Goal: Task Accomplishment & Management: Use online tool/utility

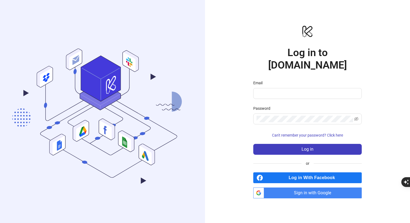
click at [265, 188] on link "btn_google_dark_normal_ios Created with Sketch. Sign in with Google" at bounding box center [308, 193] width 109 height 11
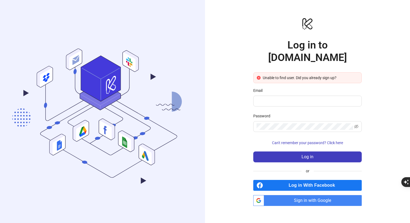
click at [292, 195] on span "Sign in with Google" at bounding box center [315, 200] width 96 height 11
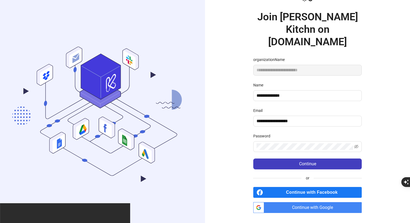
scroll to position [23, 0]
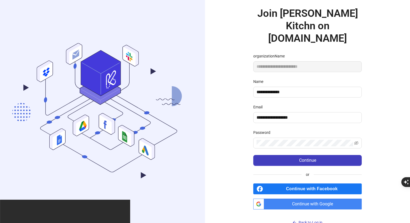
click at [294, 199] on span "Continue with Google" at bounding box center [315, 204] width 96 height 11
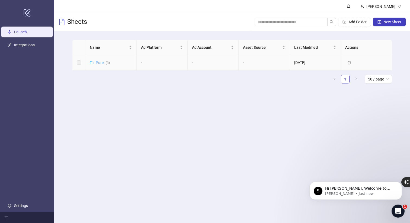
click at [100, 62] on link "Pure ( 3 )" at bounding box center [103, 63] width 14 height 4
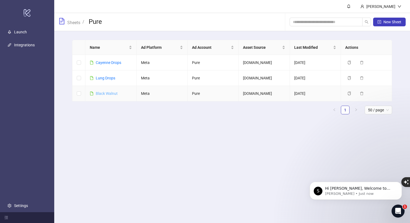
click at [109, 92] on link "Black Walnut" at bounding box center [107, 93] width 22 height 4
click at [99, 92] on link "Black Walnut" at bounding box center [107, 93] width 22 height 4
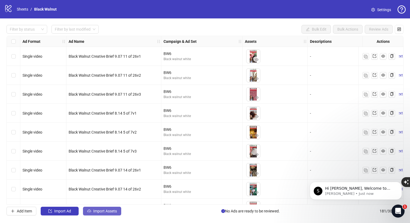
click at [95, 213] on span "Import Assets" at bounding box center [105, 211] width 24 height 4
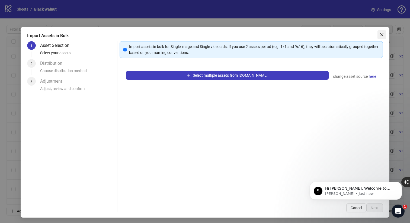
click at [383, 34] on icon "close" at bounding box center [382, 34] width 3 height 3
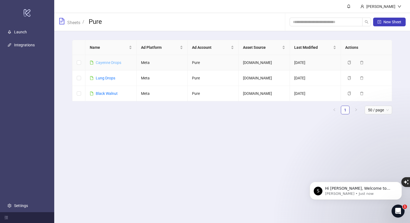
click at [113, 62] on link "Cayenne Drops" at bounding box center [109, 63] width 26 height 4
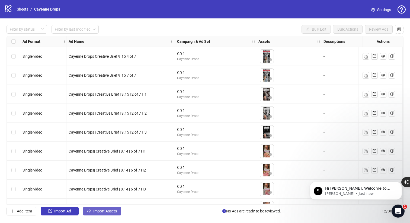
click at [96, 210] on span "Import Assets" at bounding box center [105, 211] width 24 height 4
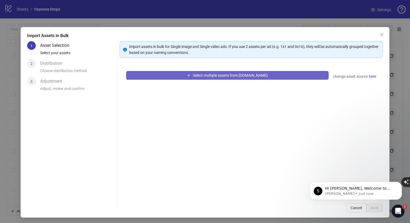
click at [185, 74] on button "Select multiple assets from Frame.io" at bounding box center [227, 75] width 203 height 9
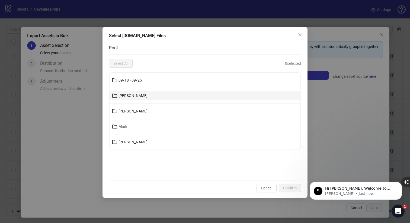
click at [146, 95] on button "Joanna" at bounding box center [205, 95] width 191 height 9
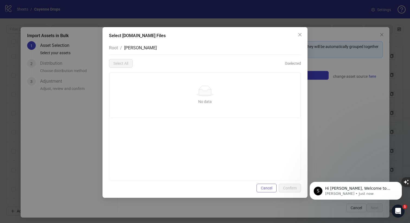
click at [265, 187] on span "Cancel" at bounding box center [266, 188] width 11 height 4
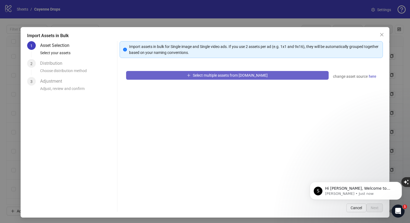
click at [187, 73] on button "Select multiple assets from Frame.io" at bounding box center [227, 75] width 203 height 9
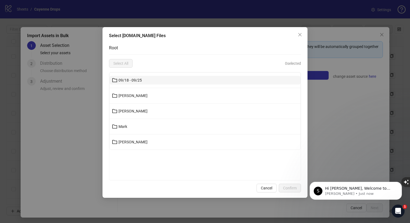
click at [141, 79] on span "09/18 - 09/25" at bounding box center [130, 80] width 23 height 4
click at [122, 78] on span "Joanna" at bounding box center [133, 80] width 29 height 4
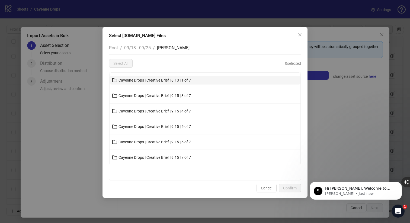
click at [162, 81] on span "Cayenne Drops | Creative Brief | 8.13 | 1 of 7" at bounding box center [155, 80] width 72 height 4
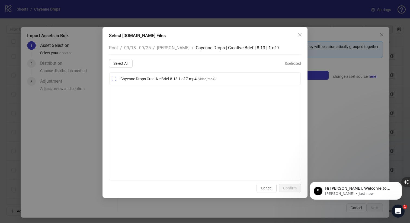
click at [161, 81] on span "Cayenne Drops Creative Brief 8.13 1 of 7.mp4" at bounding box center [159, 79] width 77 height 4
click at [284, 189] on span "Confirm" at bounding box center [290, 188] width 14 height 4
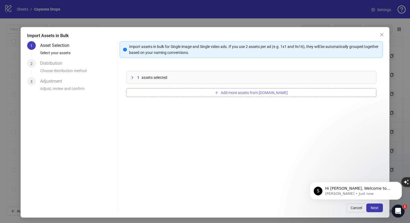
click at [188, 93] on button "Add more assets from Frame.io" at bounding box center [251, 93] width 251 height 9
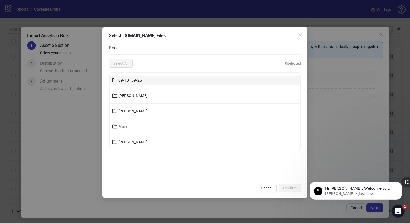
click at [169, 84] on button "09/18 - 09/25" at bounding box center [205, 80] width 191 height 9
click at [131, 81] on button "Joanna" at bounding box center [205, 80] width 191 height 9
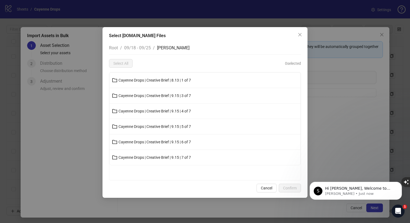
click at [148, 95] on span "Cayenne Drops | Creative Brief | 9.15 | 3 of 7" at bounding box center [155, 96] width 72 height 4
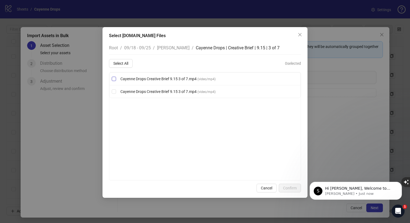
click at [142, 77] on span "Cayenne Drops Creative Brief 9.15 3 of 7.mp4" at bounding box center [159, 79] width 77 height 4
click at [125, 61] on span "Select All" at bounding box center [120, 63] width 15 height 4
click at [287, 187] on span "Confirm" at bounding box center [290, 188] width 14 height 4
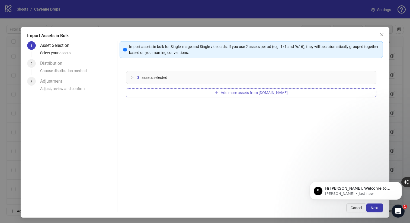
click at [226, 92] on button "Add more assets from Frame.io" at bounding box center [251, 93] width 251 height 9
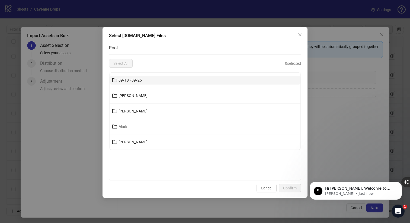
click at [166, 81] on button "09/18 - 09/25" at bounding box center [205, 80] width 191 height 9
click at [166, 81] on button "Joanna" at bounding box center [205, 80] width 191 height 9
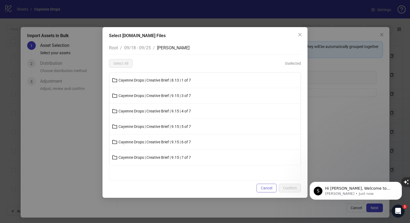
click at [262, 188] on span "Cancel" at bounding box center [266, 188] width 11 height 4
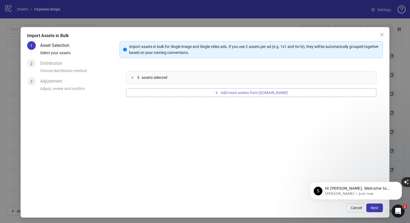
click at [236, 94] on span "Add more assets from Frame.io" at bounding box center [254, 93] width 67 height 4
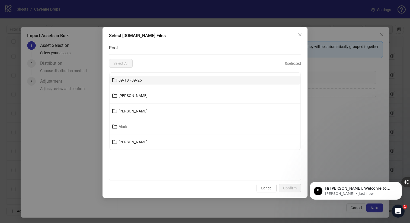
click at [218, 81] on button "09/18 - 09/25" at bounding box center [205, 80] width 191 height 9
click at [218, 81] on button "Joanna" at bounding box center [205, 80] width 191 height 9
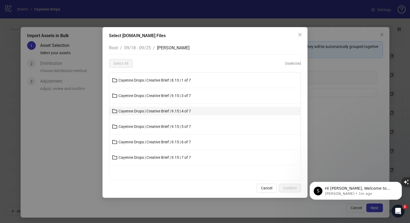
click at [184, 113] on span "Cayenne Drops | Creative Brief | 9.15 | 4 of 7" at bounding box center [155, 111] width 72 height 4
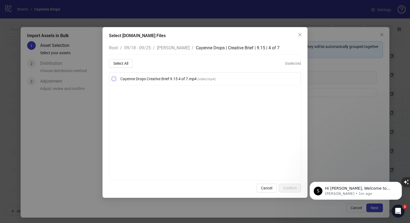
click at [155, 80] on span "Cayenne Drops Creative Brief 9.15 4 of 7.mp4" at bounding box center [159, 79] width 77 height 4
click at [288, 189] on span "Confirm" at bounding box center [290, 188] width 14 height 4
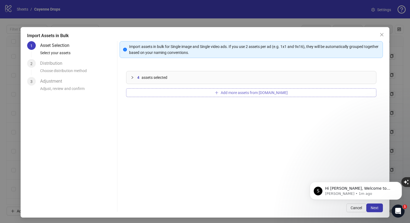
click at [179, 94] on button "Add more assets from Frame.io" at bounding box center [251, 93] width 251 height 9
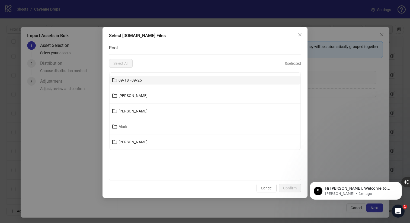
click at [139, 80] on span "09/18 - 09/25" at bounding box center [130, 80] width 23 height 4
click at [131, 79] on button "Joanna" at bounding box center [205, 80] width 191 height 9
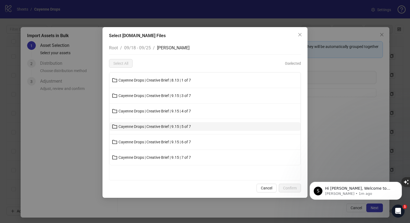
click at [140, 127] on span "Cayenne Drops | Creative Brief | 9.15 | 5 of 7" at bounding box center [155, 127] width 72 height 4
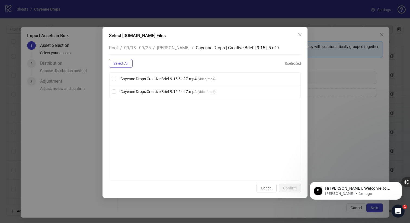
click at [128, 65] on span "Select All" at bounding box center [120, 63] width 15 height 4
click at [283, 188] on span "Confirm" at bounding box center [290, 188] width 14 height 4
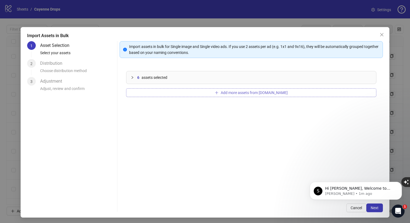
click at [191, 91] on button "Add more assets from Frame.io" at bounding box center [251, 93] width 251 height 9
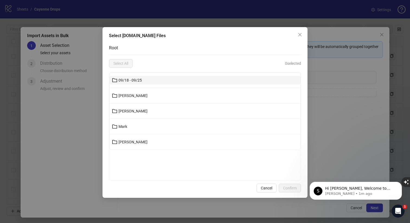
click at [162, 77] on button "09/18 - 09/25" at bounding box center [205, 80] width 191 height 9
click at [153, 81] on button "Joanna" at bounding box center [205, 80] width 191 height 9
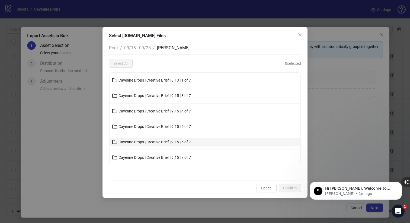
click at [160, 142] on span "Cayenne Drops | Creative Brief | 9.15 | 6 of 7" at bounding box center [155, 142] width 72 height 4
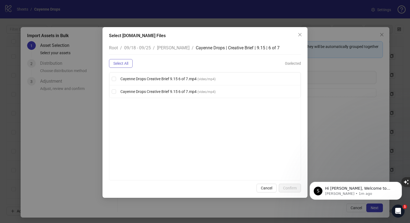
click at [125, 64] on span "Select All" at bounding box center [120, 63] width 15 height 4
click at [287, 186] on button "Confirm" at bounding box center [290, 188] width 22 height 9
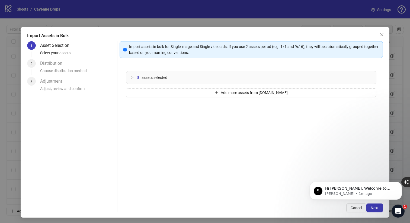
click at [133, 79] on icon "collapsed" at bounding box center [132, 77] width 3 height 3
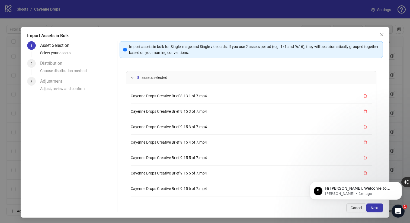
click at [131, 75] on div at bounding box center [134, 78] width 7 height 6
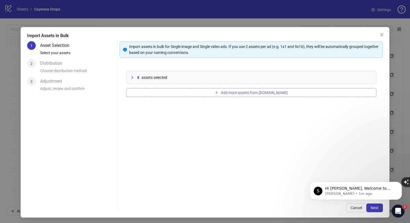
click at [160, 96] on button "Add more assets from Frame.io" at bounding box center [251, 93] width 251 height 9
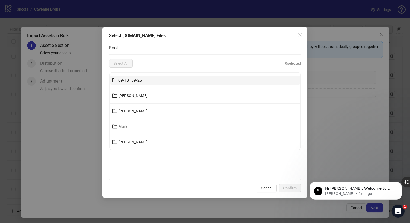
click at [135, 77] on button "09/18 - 09/25" at bounding box center [205, 80] width 191 height 9
click at [131, 79] on button "Joanna" at bounding box center [205, 80] width 191 height 9
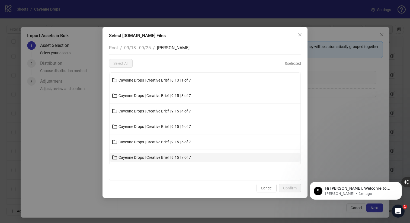
click at [161, 160] on span "Cayenne Drops | Creative Brief | 9.15 | 7 of 7" at bounding box center [155, 158] width 72 height 4
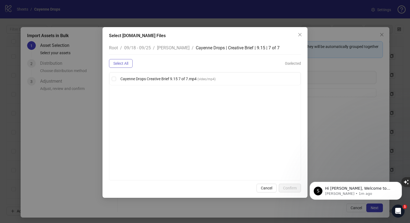
click at [124, 62] on span "Select All" at bounding box center [120, 63] width 15 height 4
click at [292, 189] on span "Confirm" at bounding box center [290, 188] width 14 height 4
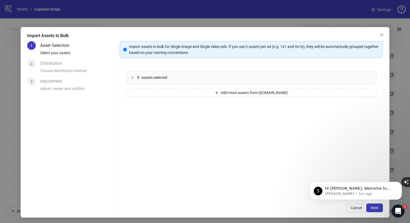
click at [131, 78] on icon "collapsed" at bounding box center [132, 77] width 3 height 3
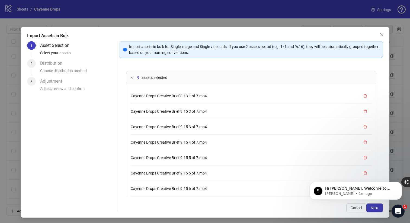
scroll to position [30, 0]
click at [134, 78] on div at bounding box center [134, 78] width 7 height 6
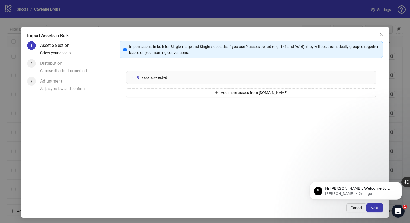
click at [373, 208] on html "S Hi Gabriel, Welcome to Kitchn.io! 🎉 You’re all set to start launching ads eff…" at bounding box center [356, 190] width 109 height 38
click at [374, 209] on span "Next" at bounding box center [375, 208] width 8 height 4
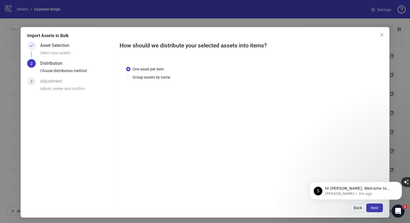
click at [372, 208] on html "S Hi Gabriel, Welcome to Kitchn.io! 🎉 You’re all set to start launching ads eff…" at bounding box center [356, 190] width 109 height 38
click at [375, 211] on button "Next" at bounding box center [375, 208] width 17 height 9
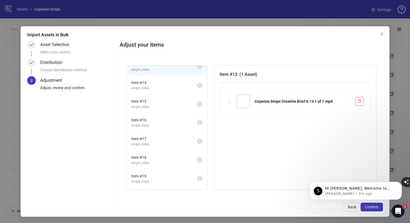
scroll to position [0, 0]
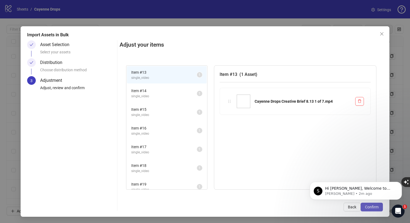
click at [369, 209] on span "Confirm" at bounding box center [372, 207] width 14 height 4
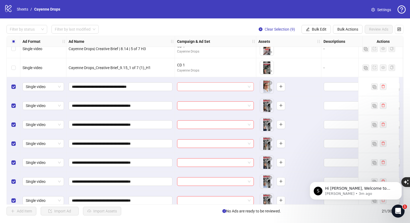
scroll to position [194, 0]
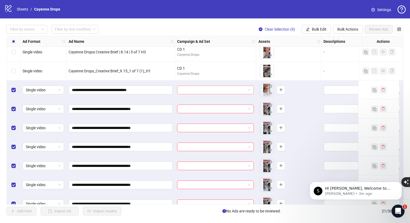
click at [249, 92] on span at bounding box center [216, 90] width 70 height 8
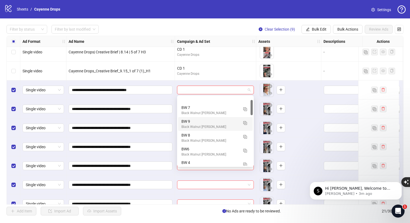
scroll to position [0, 0]
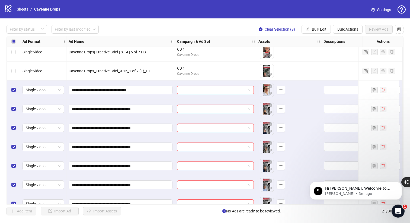
click at [321, 17] on div "logo/logo-mobile Sheets / Cayenne Drops Settings" at bounding box center [205, 9] width 410 height 18
click at [317, 30] on span "Bulk Edit" at bounding box center [319, 29] width 15 height 4
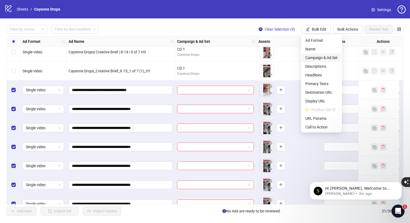
click at [316, 57] on span "Campaign & Ad Set" at bounding box center [322, 58] width 32 height 6
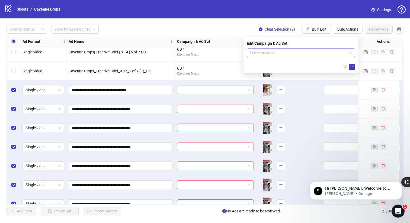
click at [302, 54] on input "search" at bounding box center [298, 53] width 97 height 8
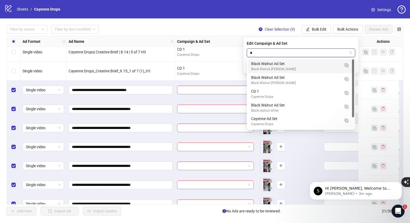
type input "**"
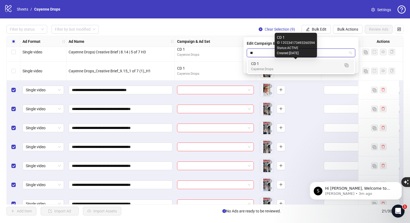
click at [299, 65] on div "CD 1" at bounding box center [295, 64] width 89 height 6
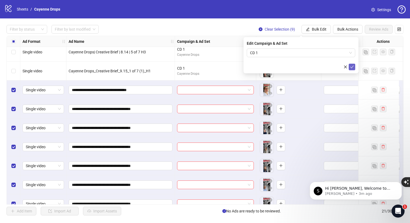
click at [352, 67] on icon "check" at bounding box center [352, 67] width 4 height 4
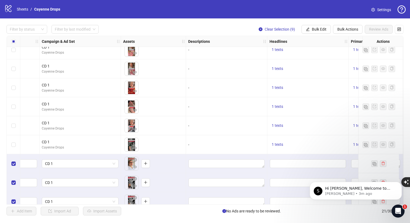
scroll to position [119, 135]
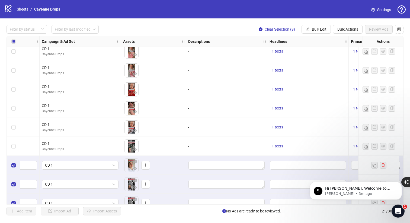
click at [190, 148] on div "-" at bounding box center [226, 147] width 77 height 6
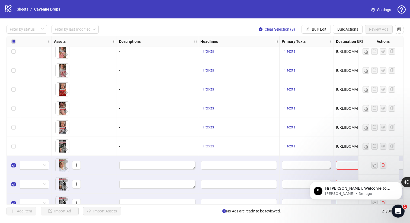
scroll to position [119, 207]
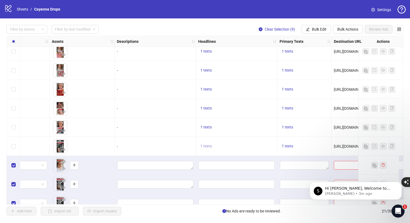
click at [209, 146] on span "1 texts" at bounding box center [206, 146] width 11 height 4
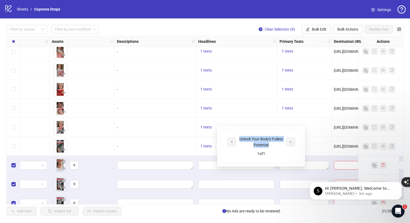
drag, startPoint x: 239, startPoint y: 138, endPoint x: 274, endPoint y: 145, distance: 35.7
click at [274, 145] on div "Unlock Your Body's Fullest Potential" at bounding box center [261, 142] width 45 height 12
copy div "Unlock Your Body's Fullest Potential"
click at [322, 27] on span "Bulk Edit" at bounding box center [319, 29] width 15 height 4
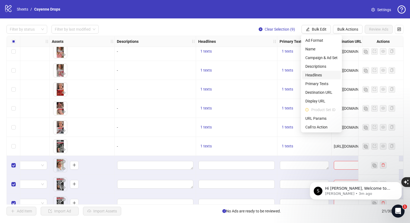
click at [317, 75] on span "Headlines" at bounding box center [322, 75] width 32 height 6
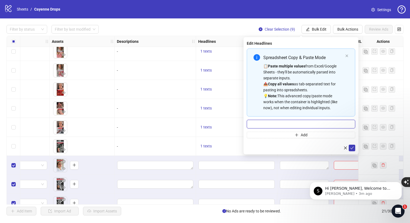
click at [282, 122] on input "Multi-input container - paste or copy values" at bounding box center [301, 124] width 109 height 9
paste input "**********"
type input "**********"
click at [352, 148] on icon "check" at bounding box center [352, 148] width 4 height 4
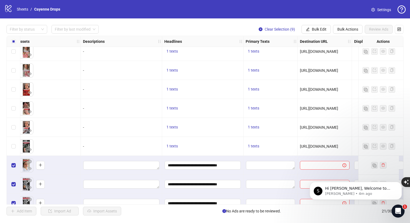
scroll to position [119, 261]
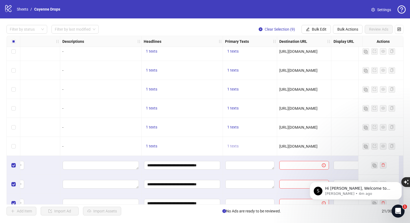
click at [230, 146] on span "1 texts" at bounding box center [232, 146] width 11 height 4
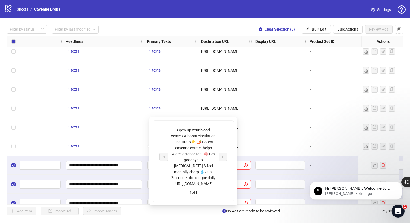
scroll to position [119, 356]
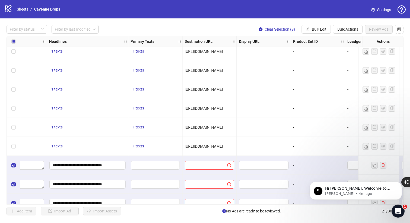
click at [144, 141] on div "1 texts" at bounding box center [155, 146] width 54 height 19
click at [140, 147] on span "1 texts" at bounding box center [138, 146] width 11 height 4
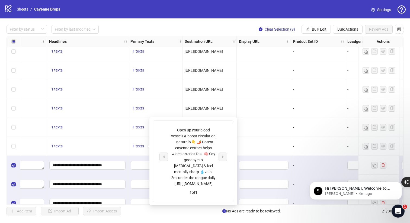
drag, startPoint x: 168, startPoint y: 127, endPoint x: 282, endPoint y: 154, distance: 117.9
click at [234, 154] on div "Open up your blood vessels & boost circulation—naturally👇 🌶️ Potent cayenne ext…" at bounding box center [193, 161] width 81 height 81
copy div "Open up your blood vessels & boost circulation—naturally👇 🌶️ Potent cayenne ext…"
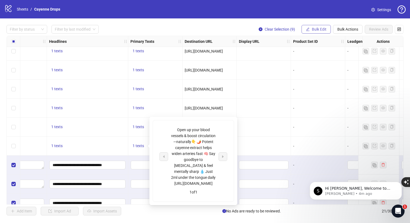
click at [317, 27] on span "Bulk Edit" at bounding box center [319, 29] width 15 height 4
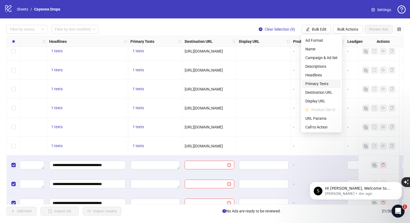
click at [323, 83] on span "Primary Texts" at bounding box center [322, 84] width 32 height 6
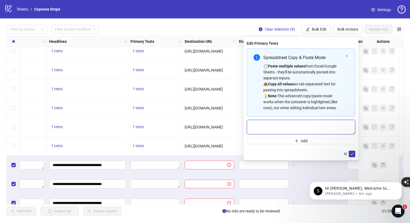
click at [280, 127] on textarea "Multi-text input container - paste or copy values" at bounding box center [301, 127] width 109 height 15
paste textarea "**********"
type textarea "**********"
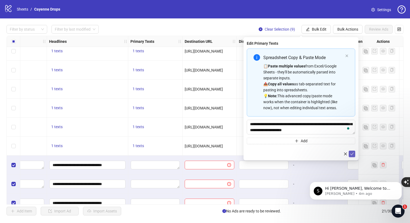
click at [351, 154] on icon "check" at bounding box center [352, 154] width 4 height 4
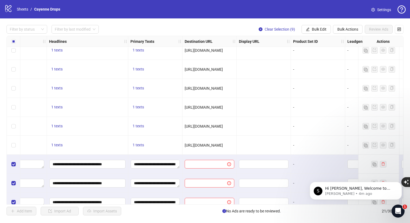
scroll to position [110, 356]
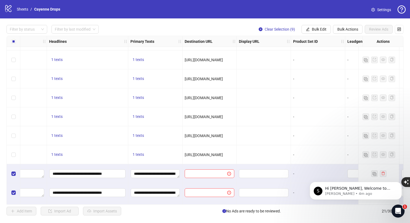
click at [185, 154] on div "https://tryallpure.com/products/cayennepepperbloodpressuresupport?selling_plan=…" at bounding box center [210, 155] width 54 height 19
click at [200, 154] on span "https://tryallpure.com/products/cayennepepperbloodpressuresupport?selling_plan=…" at bounding box center [204, 155] width 38 height 4
click at [210, 156] on span "https://tryallpure.com/products/cayennepepperbloodpressuresupport?selling_plan=…" at bounding box center [204, 155] width 38 height 4
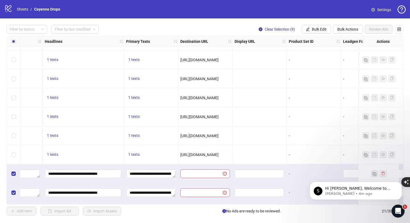
drag, startPoint x: 181, startPoint y: 156, endPoint x: 221, endPoint y: 160, distance: 40.4
click at [221, 160] on div "https://tryallpure.com/products/cayennepepperbloodpressuresupport?selling_plan=…" at bounding box center [205, 155] width 54 height 19
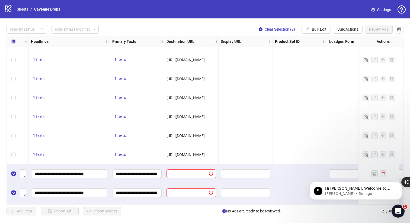
click at [205, 154] on span "https://tryallpure.com/products/cayennepepperbloodpressuresupport?selling_plan=…" at bounding box center [186, 155] width 38 height 4
copy span "https://tryallpure.com/products/cayennepepperbloodpressuresupport?selling_plan=…"
click at [325, 28] on span "Bulk Edit" at bounding box center [319, 29] width 15 height 4
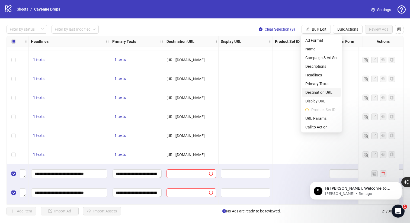
click at [313, 93] on span "Destination URL" at bounding box center [322, 93] width 32 height 6
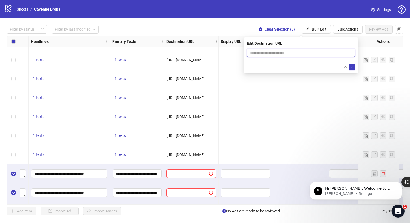
click at [289, 54] on input "text" at bounding box center [299, 53] width 98 height 6
paste input "**********"
type input "**********"
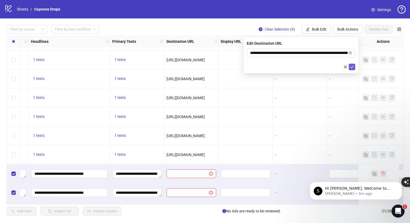
click at [353, 69] on icon "check" at bounding box center [352, 67] width 4 height 4
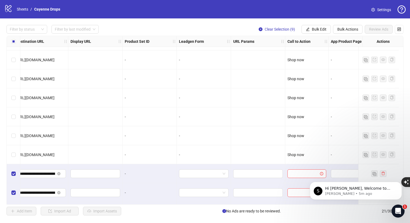
scroll to position [110, 549]
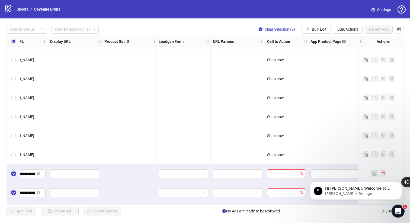
click at [276, 154] on span "Shop now" at bounding box center [275, 155] width 17 height 4
copy span "Shop now"
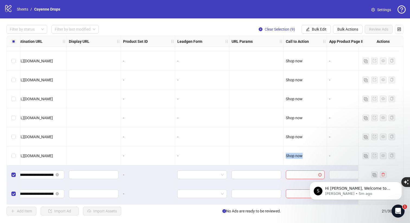
scroll to position [109, 549]
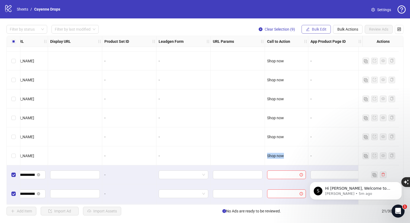
click at [326, 31] on span "Bulk Edit" at bounding box center [319, 29] width 15 height 4
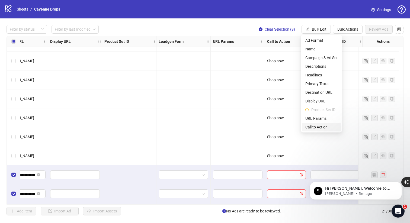
click at [316, 125] on span "Call to Action" at bounding box center [322, 127] width 32 height 6
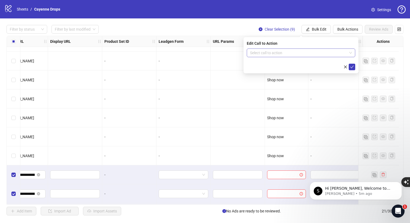
click at [279, 54] on input "search" at bounding box center [298, 53] width 97 height 8
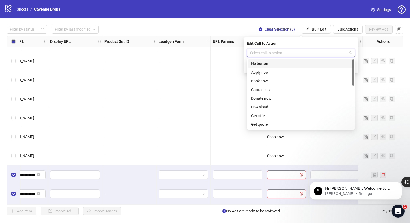
paste input "********"
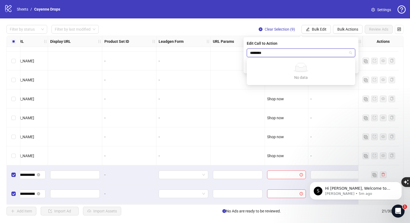
click at [297, 55] on input "********" at bounding box center [298, 53] width 97 height 8
click at [316, 55] on input "********" at bounding box center [298, 53] width 97 height 8
type input "********"
click at [323, 46] on div "Edit Call to Action Select call to action" at bounding box center [301, 55] width 115 height 36
click at [346, 52] on input "search" at bounding box center [298, 53] width 97 height 8
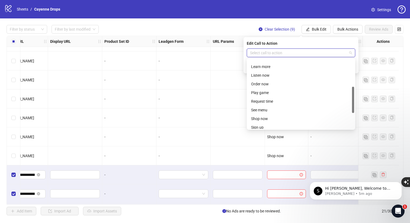
scroll to position [113, 0]
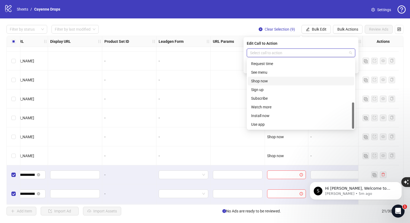
click at [264, 79] on div "Shop now" at bounding box center [301, 81] width 100 height 6
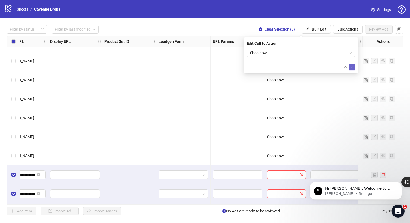
click at [352, 65] on icon "check" at bounding box center [352, 67] width 4 height 4
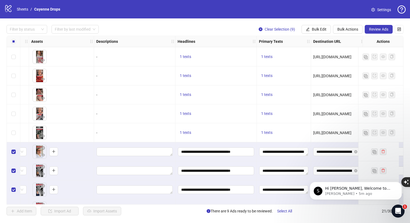
scroll to position [132, 0]
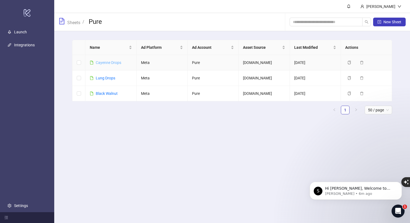
click at [110, 63] on link "Cayenne Drops" at bounding box center [109, 63] width 26 height 4
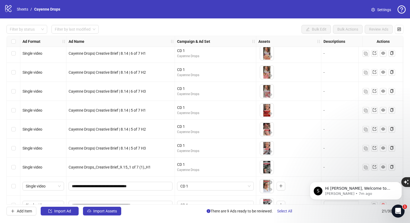
scroll to position [244, 0]
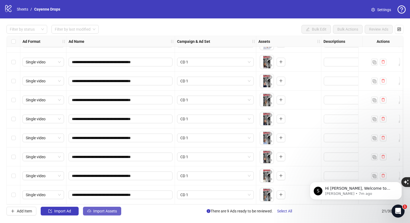
click at [95, 212] on span "Import Assets" at bounding box center [105, 211] width 24 height 4
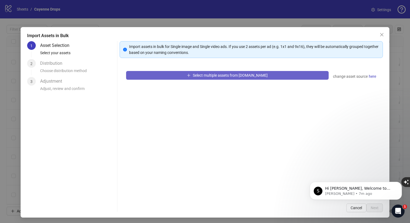
click at [203, 77] on span "Select multiple assets from Frame.io" at bounding box center [230, 75] width 75 height 4
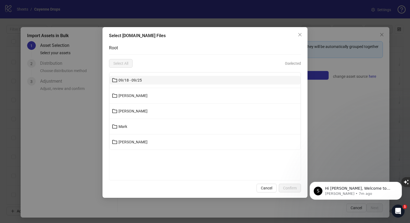
click at [131, 82] on span "09/18 - 09/25" at bounding box center [130, 80] width 23 height 4
click at [127, 78] on span "Joanna" at bounding box center [133, 80] width 29 height 4
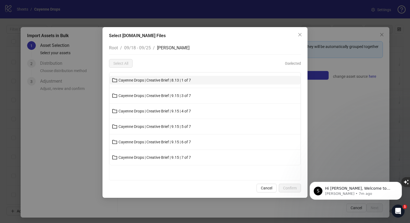
click at [130, 80] on span "Cayenne Drops | Creative Brief | 8.13 | 1 of 7" at bounding box center [155, 80] width 72 height 4
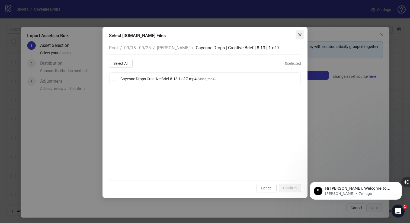
click at [300, 37] on button "Close" at bounding box center [300, 34] width 9 height 9
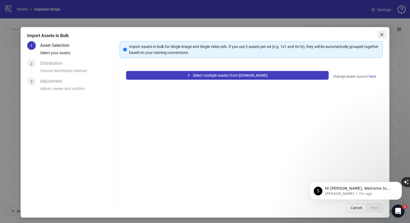
click at [381, 34] on icon "close" at bounding box center [382, 34] width 3 height 3
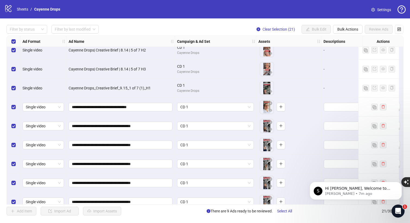
scroll to position [244, 0]
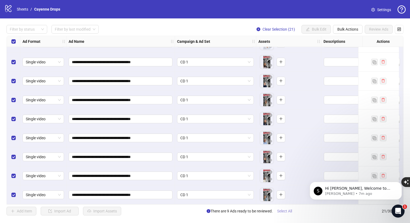
click at [290, 212] on span "Select All" at bounding box center [284, 211] width 15 height 4
click at [370, 28] on span "Review Ads" at bounding box center [378, 29] width 19 height 4
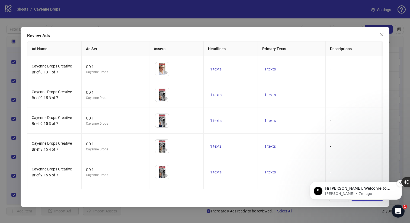
drag, startPoint x: 396, startPoint y: 188, endPoint x: 377, endPoint y: 186, distance: 18.6
click at [377, 186] on div "S Hi Gabriel, Welcome to Kitchn.io! 🎉 You’re all set to start launching ads eff…" at bounding box center [356, 191] width 84 height 11
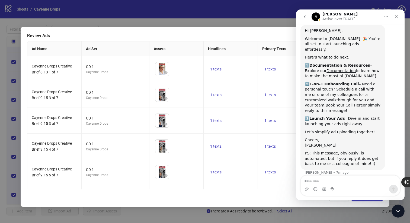
scroll to position [16, 0]
click at [397, 17] on icon "Close" at bounding box center [396, 16] width 4 height 4
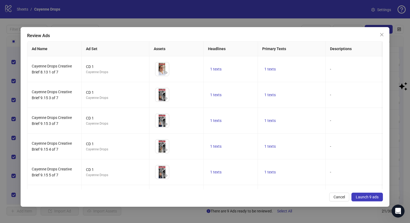
drag, startPoint x: 407, startPoint y: 184, endPoint x: 407, endPoint y: 97, distance: 86.9
click at [358, 196] on span "Launch 9 ads" at bounding box center [367, 197] width 23 height 4
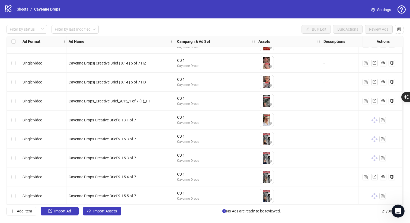
scroll to position [244, 0]
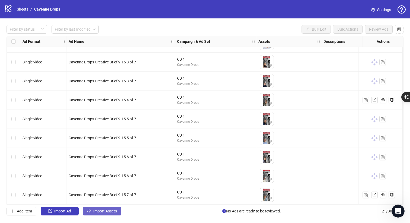
click at [112, 211] on span "Import Assets" at bounding box center [105, 211] width 24 height 4
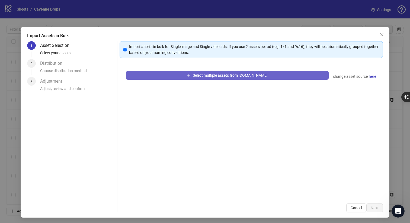
click at [146, 73] on button "Select multiple assets from Frame.io" at bounding box center [227, 75] width 203 height 9
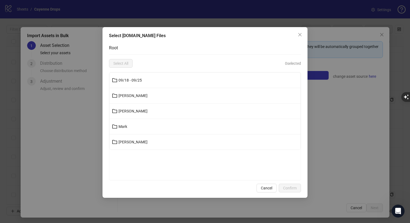
click at [130, 85] on li "09/18 - 09/25" at bounding box center [205, 80] width 191 height 15
click at [122, 82] on span "09/18 - 09/25" at bounding box center [130, 80] width 23 height 4
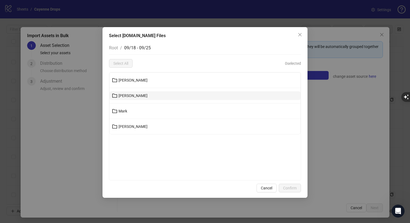
click at [123, 95] on span "Kenneth" at bounding box center [133, 96] width 29 height 4
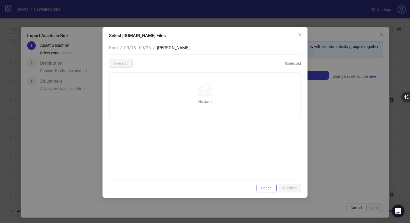
click at [267, 187] on span "Cancel" at bounding box center [266, 188] width 11 height 4
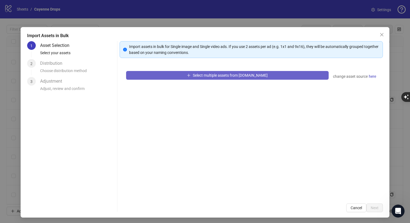
click at [186, 78] on button "Select multiple assets from Frame.io" at bounding box center [227, 75] width 203 height 9
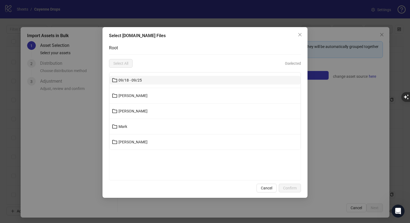
click at [163, 78] on button "09/18 - 09/25" at bounding box center [205, 80] width 191 height 9
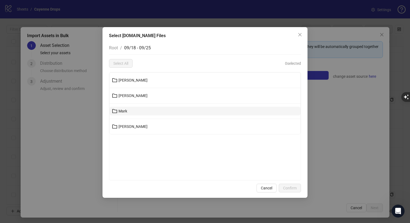
click at [137, 112] on button "Mark" at bounding box center [205, 111] width 191 height 9
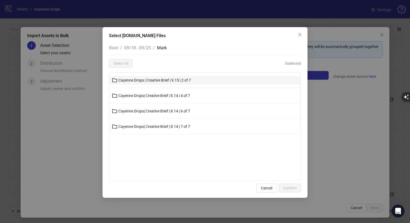
click at [170, 80] on span "Cayenne Drops | Creative Brief | 9.15 | 2 of 7" at bounding box center [155, 80] width 72 height 4
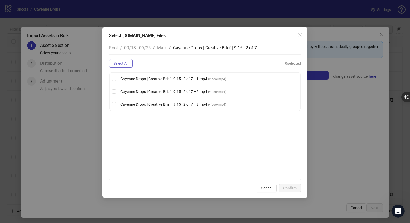
click at [125, 64] on span "Select All" at bounding box center [120, 63] width 15 height 4
click at [289, 190] on span "Confirm" at bounding box center [290, 188] width 14 height 4
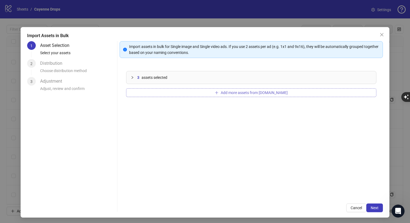
click at [182, 93] on button "Add more assets from Frame.io" at bounding box center [251, 93] width 251 height 9
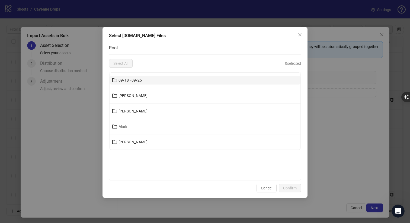
click at [149, 81] on button "09/18 - 09/25" at bounding box center [205, 80] width 191 height 9
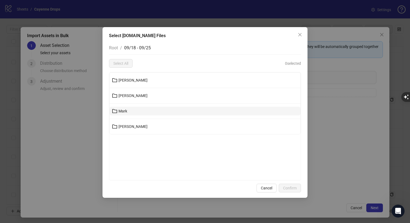
click at [139, 112] on button "Mark" at bounding box center [205, 111] width 191 height 9
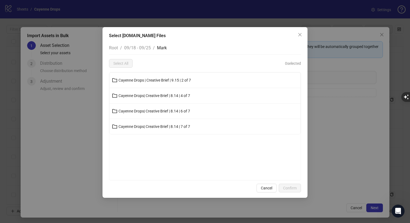
click at [157, 100] on li "Cayenne Drops| Creative Brief | 8.14 | 4 of 7" at bounding box center [205, 95] width 191 height 15
click at [159, 97] on span "Cayenne Drops| Creative Brief | 8.14 | 4 of 7" at bounding box center [155, 96] width 72 height 4
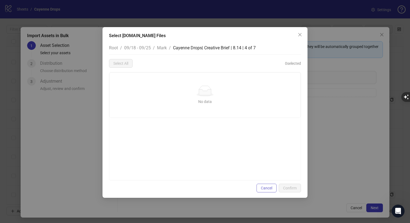
click at [266, 188] on span "Cancel" at bounding box center [266, 188] width 11 height 4
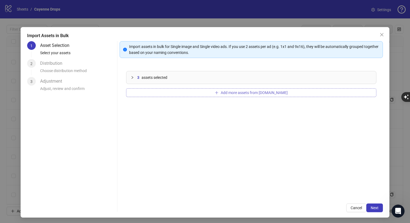
click at [219, 94] on icon "plus" at bounding box center [217, 93] width 4 height 4
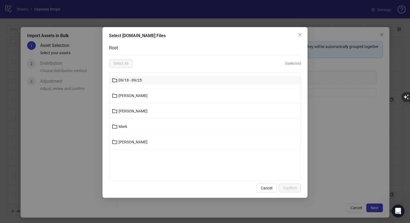
click at [132, 83] on button "09/18 - 09/25" at bounding box center [205, 80] width 191 height 9
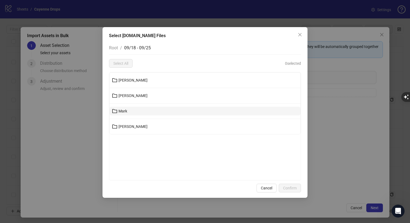
click at [131, 110] on button "Mark" at bounding box center [205, 111] width 191 height 9
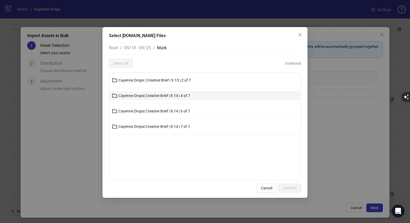
click at [134, 95] on span "Cayenne Drops| Creative Brief | 8.14 | 4 of 7" at bounding box center [155, 96] width 72 height 4
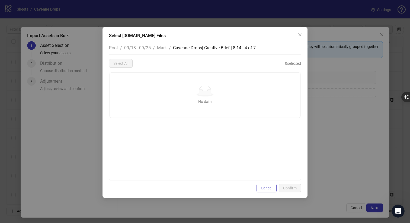
click at [264, 190] on span "Cancel" at bounding box center [266, 188] width 11 height 4
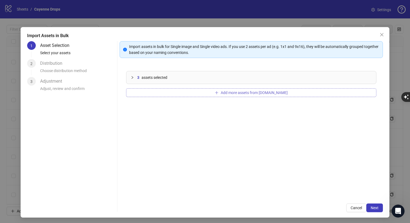
click at [214, 93] on button "Add more assets from Frame.io" at bounding box center [251, 93] width 251 height 9
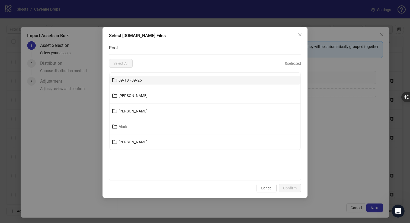
click at [141, 78] on span "09/18 - 09/25" at bounding box center [130, 80] width 23 height 4
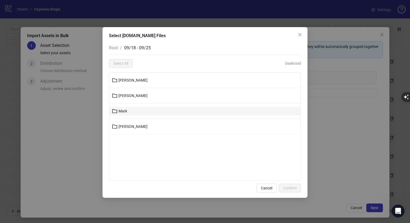
click at [134, 114] on button "Mark" at bounding box center [205, 111] width 191 height 9
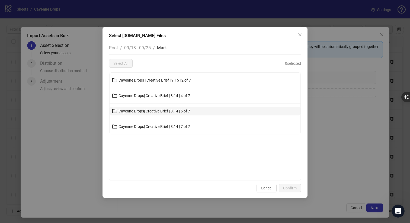
click at [137, 112] on span "Cayenne Drops| Creative Brief | 8.14 | 6 of 7" at bounding box center [155, 111] width 72 height 4
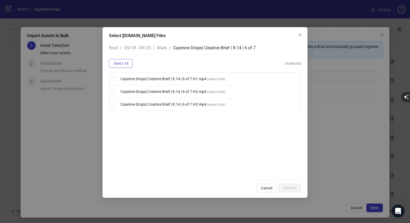
click at [121, 65] on span "Select All" at bounding box center [120, 63] width 15 height 4
click at [293, 191] on button "Confirm" at bounding box center [290, 188] width 22 height 9
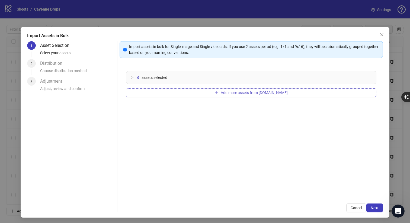
click at [228, 92] on span "Add more assets from Frame.io" at bounding box center [254, 93] width 67 height 4
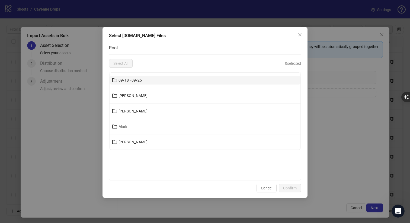
click at [149, 82] on button "09/18 - 09/25" at bounding box center [205, 80] width 191 height 9
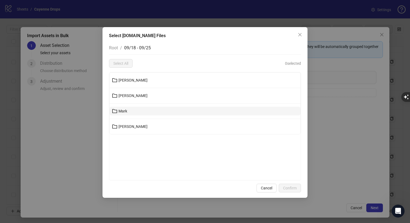
click at [140, 113] on button "Mark" at bounding box center [205, 111] width 191 height 9
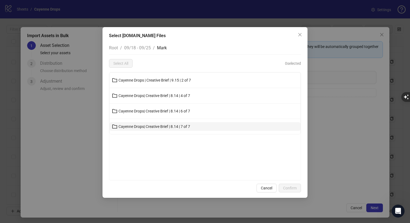
click at [139, 128] on span "Cayenne Drops| Creative Brief | 8.14 | 7 of 7" at bounding box center [155, 127] width 72 height 4
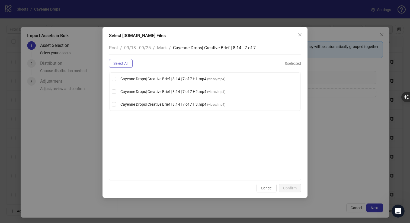
click at [127, 65] on span "Select All" at bounding box center [120, 63] width 15 height 4
click at [286, 190] on span "Confirm" at bounding box center [290, 188] width 14 height 4
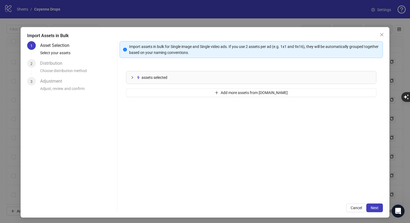
click at [135, 78] on div at bounding box center [134, 78] width 7 height 6
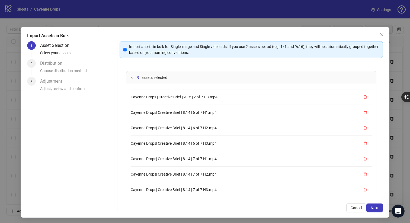
scroll to position [30, 0]
click at [130, 77] on div "9 assets selected" at bounding box center [252, 77] width 250 height 12
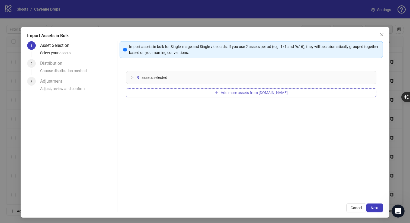
click at [151, 93] on button "Add more assets from Frame.io" at bounding box center [251, 93] width 251 height 9
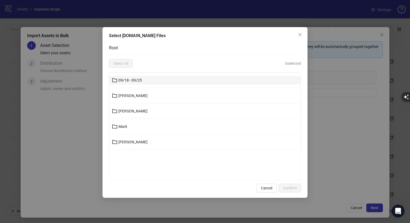
click at [139, 80] on span "09/18 - 09/25" at bounding box center [130, 80] width 23 height 4
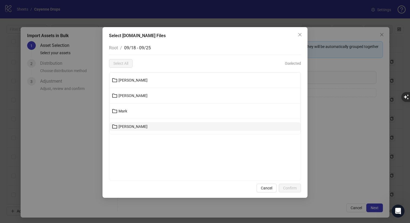
click at [121, 128] on span "Uriel" at bounding box center [133, 127] width 29 height 4
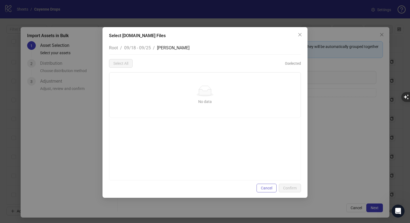
click at [265, 191] on button "Cancel" at bounding box center [267, 188] width 20 height 9
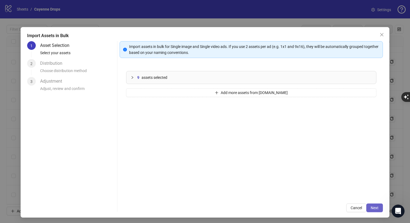
click at [370, 207] on button "Next" at bounding box center [375, 208] width 17 height 9
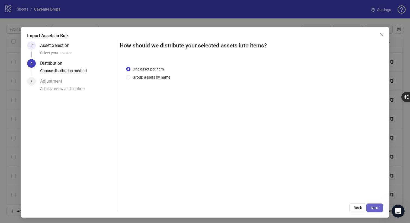
click at [374, 205] on button "Next" at bounding box center [375, 208] width 17 height 9
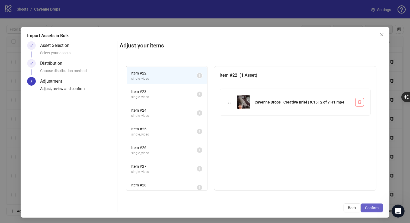
click at [376, 207] on span "Confirm" at bounding box center [372, 208] width 14 height 4
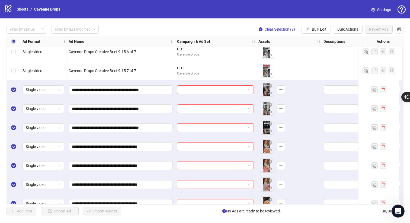
scroll to position [362, 0]
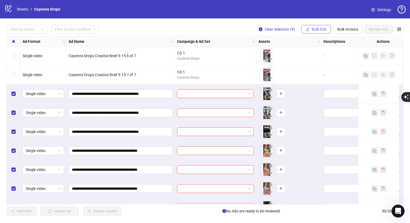
click at [321, 29] on span "Bulk Edit" at bounding box center [319, 29] width 15 height 4
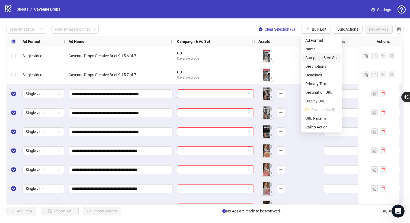
click at [317, 58] on span "Campaign & Ad Set" at bounding box center [322, 58] width 32 height 6
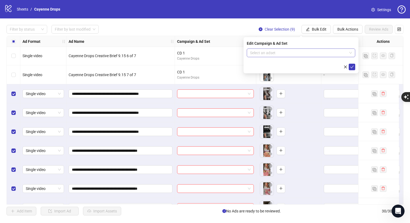
click at [304, 53] on input "search" at bounding box center [298, 53] width 97 height 8
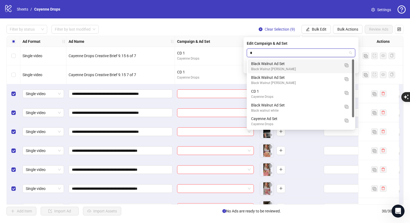
type input "**"
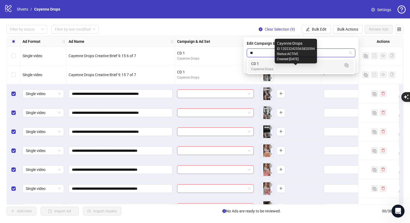
click at [291, 68] on div "Cayenne Drops" at bounding box center [295, 69] width 89 height 5
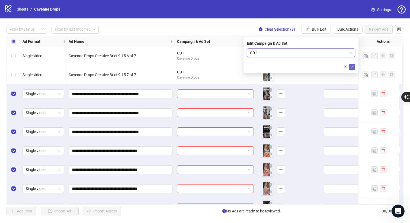
click at [354, 67] on icon "check" at bounding box center [352, 67] width 4 height 4
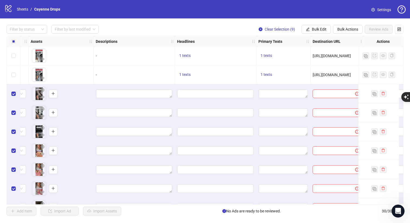
scroll to position [362, 229]
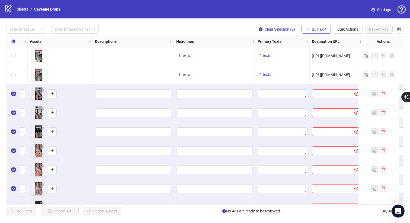
click at [317, 31] on span "Bulk Edit" at bounding box center [319, 29] width 15 height 4
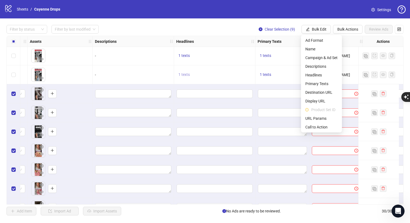
click at [187, 75] on span "1 texts" at bounding box center [184, 74] width 11 height 4
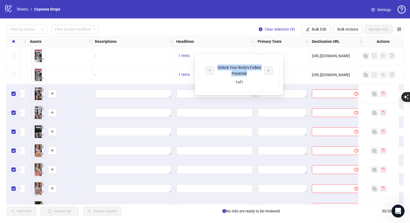
drag, startPoint x: 217, startPoint y: 68, endPoint x: 249, endPoint y: 75, distance: 33.1
click at [249, 75] on div "Unlock Your Body's Fullest Potential" at bounding box center [239, 71] width 45 height 12
copy div "Unlock Your Body's Fullest Potential"
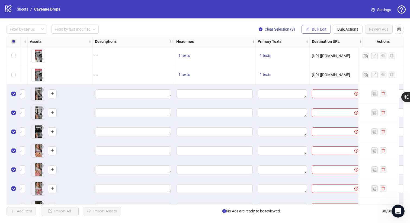
click at [325, 30] on span "Bulk Edit" at bounding box center [319, 29] width 15 height 4
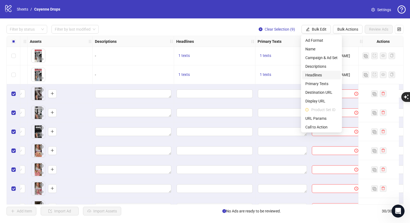
click at [316, 72] on li "Headlines" at bounding box center [321, 75] width 39 height 9
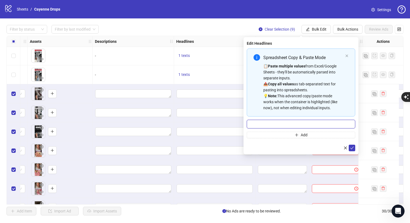
click at [288, 121] on input "Multi-input container - paste or copy values" at bounding box center [301, 124] width 109 height 9
paste input "**********"
type input "**********"
click at [350, 147] on icon "check" at bounding box center [352, 148] width 4 height 4
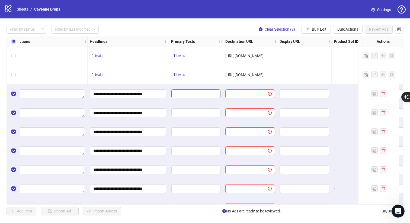
scroll to position [362, 329]
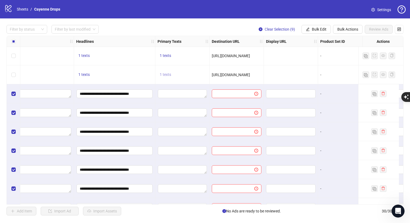
click at [167, 73] on span "1 texts" at bounding box center [165, 74] width 11 height 4
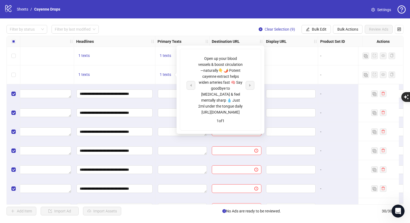
drag, startPoint x: 195, startPoint y: 56, endPoint x: 310, endPoint y: 82, distance: 118.2
click at [243, 82] on div "Open up your blood vessels & boost circulation—naturally👇 🌶️ Potent cayenne ext…" at bounding box center [220, 86] width 45 height 60
copy div "Open up your blood vessels & boost circulation—naturally👇 🌶️ Potent cayenne ext…"
click at [321, 28] on span "Bulk Edit" at bounding box center [319, 29] width 15 height 4
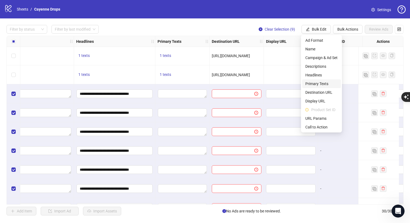
click at [318, 85] on span "Primary Texts" at bounding box center [322, 84] width 32 height 6
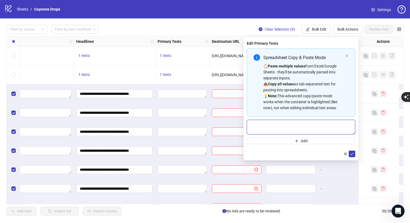
click at [290, 127] on textarea "Multi-text input container - paste or copy values" at bounding box center [301, 127] width 109 height 15
paste textarea "**********"
type textarea "**********"
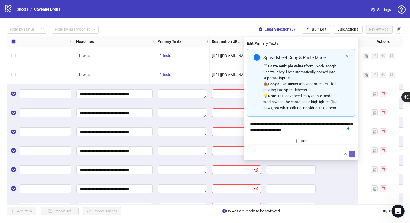
click at [353, 154] on icon "check" at bounding box center [352, 154] width 4 height 4
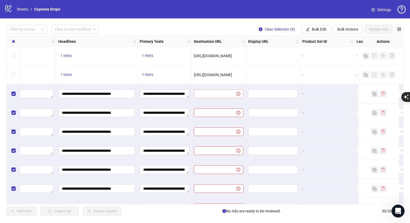
scroll to position [362, 351]
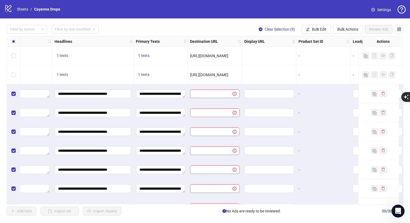
click at [206, 74] on span "https://tryallpure.com/products/cayennepepperbloodpressuresupport?selling_plan=…" at bounding box center [209, 75] width 38 height 4
copy span "https://tryallpure.com/products/cayennepepperbloodpressuresupport?selling_plan=…"
click at [321, 28] on span "Bulk Edit" at bounding box center [319, 29] width 15 height 4
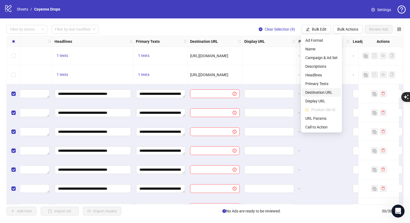
click at [326, 90] on span "Destination URL" at bounding box center [322, 93] width 32 height 6
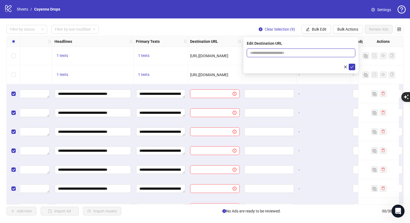
click at [308, 53] on input "text" at bounding box center [299, 53] width 98 height 6
paste input "**********"
type input "**********"
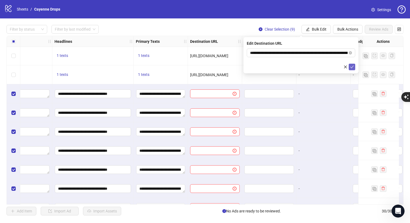
click at [351, 68] on icon "check" at bounding box center [352, 67] width 4 height 4
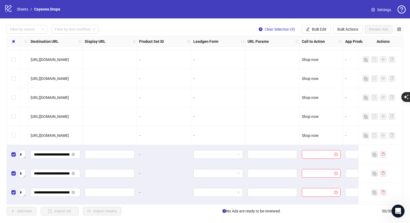
scroll to position [301, 549]
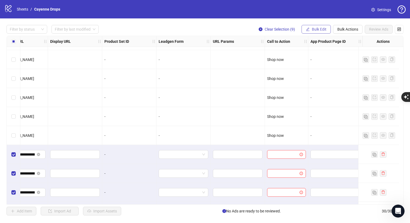
click at [320, 29] on span "Bulk Edit" at bounding box center [319, 29] width 15 height 4
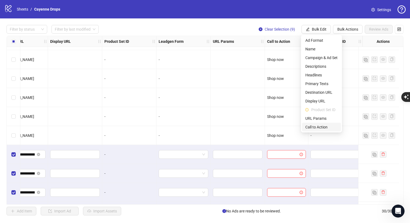
click at [318, 129] on span "Call to Action" at bounding box center [322, 127] width 32 height 6
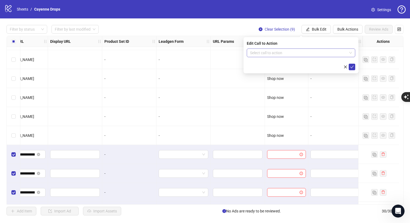
click at [351, 53] on span at bounding box center [301, 53] width 102 height 8
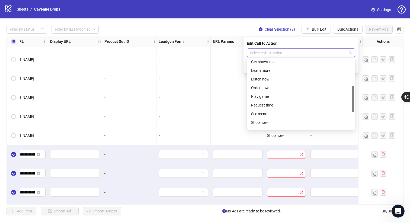
scroll to position [72, 0]
click at [275, 123] on div "Shop now" at bounding box center [301, 122] width 100 height 6
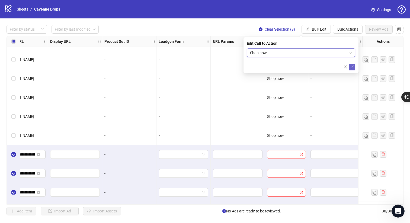
click at [352, 66] on icon "check" at bounding box center [352, 67] width 4 height 4
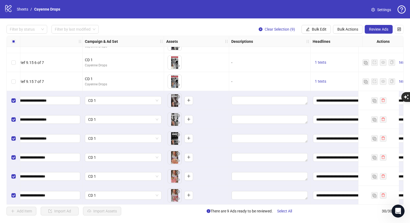
scroll to position [355, 0]
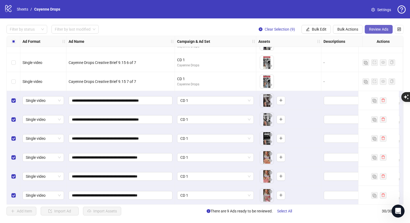
click at [377, 31] on span "Review Ads" at bounding box center [378, 29] width 19 height 4
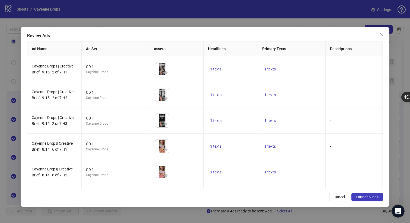
click at [361, 198] on span "Launch 9 ads" at bounding box center [367, 197] width 23 height 4
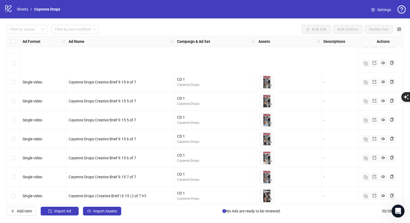
scroll to position [415, 0]
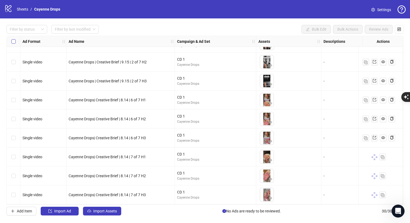
click at [14, 39] on label "Select all rows" at bounding box center [13, 42] width 4 height 6
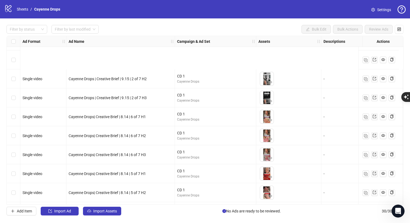
scroll to position [0, 0]
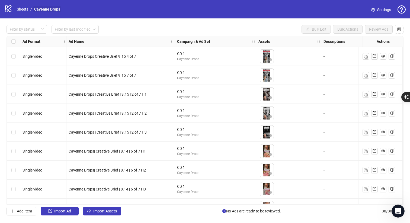
click at [42, 9] on link "Cayenne Drops" at bounding box center [47, 9] width 28 height 6
click at [23, 10] on link "Sheets" at bounding box center [23, 9] width 14 height 6
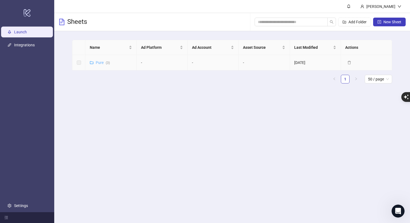
click at [96, 63] on link "Pure ( 3 )" at bounding box center [103, 63] width 14 height 4
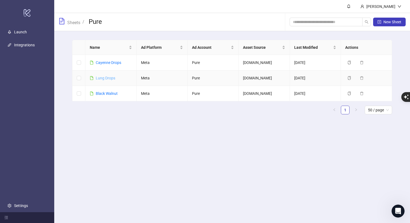
click at [105, 78] on link "Lung Drops" at bounding box center [106, 78] width 20 height 4
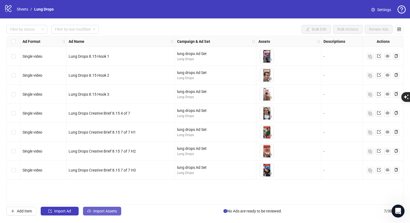
click at [105, 211] on span "Import Assets" at bounding box center [105, 211] width 24 height 4
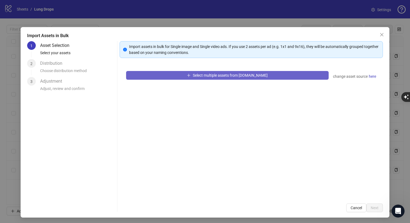
click at [189, 76] on button "Select multiple assets from Frame.io" at bounding box center [227, 75] width 203 height 9
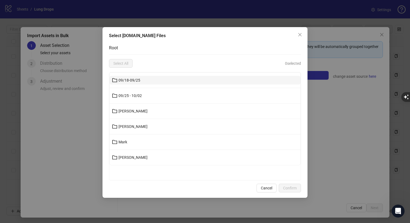
click at [136, 82] on span "09/18-09/25" at bounding box center [130, 80] width 22 height 4
click at [127, 82] on span "Joanna" at bounding box center [133, 80] width 29 height 4
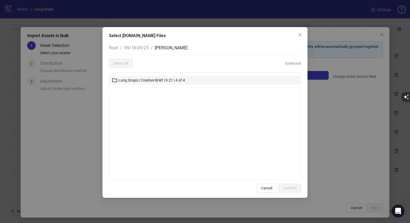
click at [151, 79] on span "Lung Drops | Creative Brief | 9.21 | 4 of 4" at bounding box center [152, 80] width 67 height 4
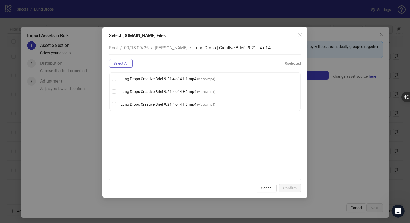
click at [119, 63] on span "Select All" at bounding box center [120, 63] width 15 height 4
click at [287, 189] on span "Confirm" at bounding box center [290, 188] width 14 height 4
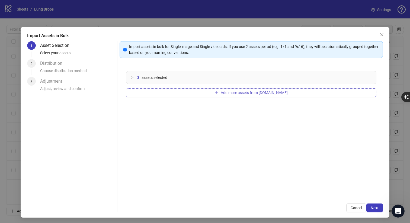
click at [219, 91] on icon "plus" at bounding box center [217, 93] width 4 height 4
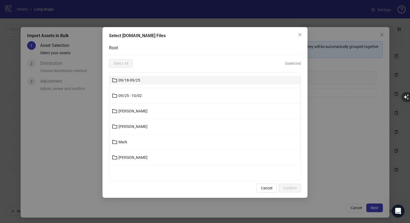
click at [136, 83] on button "09/18-09/25" at bounding box center [205, 80] width 191 height 9
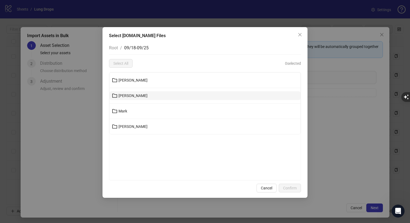
click at [127, 94] on span "Kenneth" at bounding box center [133, 96] width 29 height 4
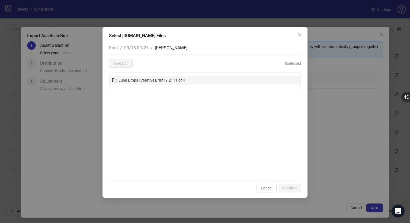
click at [132, 81] on span "Lung Drops | Creative Brief | 9.21 | 1 of 4" at bounding box center [152, 80] width 67 height 4
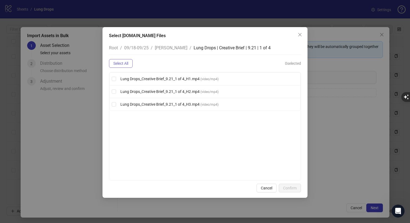
click at [124, 65] on span "Select All" at bounding box center [120, 63] width 15 height 4
click at [291, 186] on span "Confirm" at bounding box center [290, 188] width 14 height 4
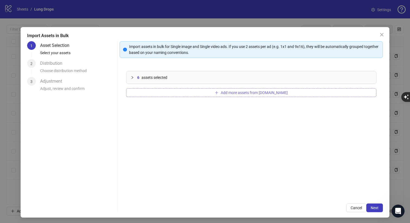
click at [233, 91] on span "Add more assets from Frame.io" at bounding box center [254, 93] width 67 height 4
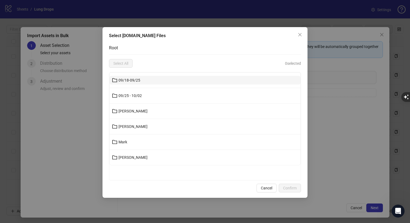
click at [137, 83] on button "09/18-09/25" at bounding box center [205, 80] width 191 height 9
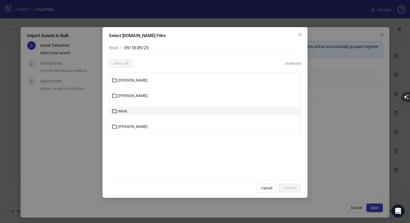
click at [126, 109] on span "Mark" at bounding box center [123, 111] width 9 height 4
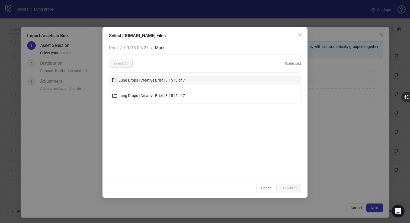
click at [149, 81] on span "Lung Drops | Creative Brief | 8.15 | 3 of 7" at bounding box center [152, 80] width 67 height 4
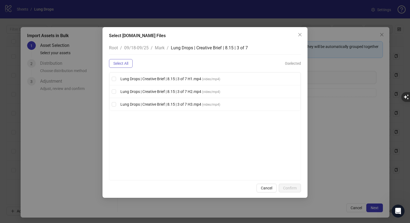
click at [125, 61] on button "Select All" at bounding box center [121, 63] width 24 height 9
click at [293, 188] on span "Confirm" at bounding box center [290, 188] width 14 height 4
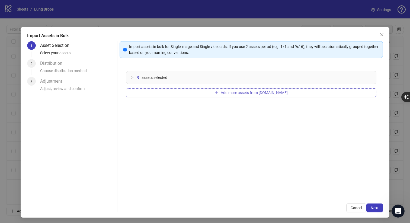
click at [189, 94] on button "Add more assets from Frame.io" at bounding box center [251, 93] width 251 height 9
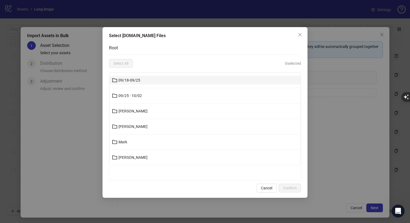
click at [133, 80] on span "09/18-09/25" at bounding box center [130, 80] width 22 height 4
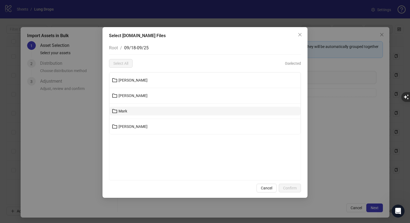
click at [127, 110] on span "Mark" at bounding box center [123, 111] width 9 height 4
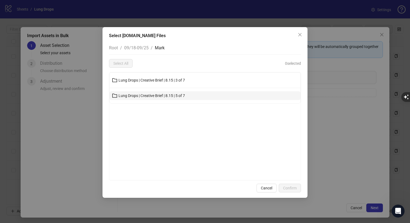
click at [136, 96] on span "Lung Drops | Creative Brief | 8.15 | 5 of 7" at bounding box center [152, 96] width 67 height 4
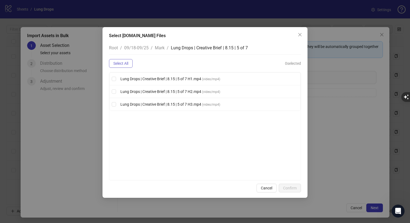
click at [123, 64] on span "Select All" at bounding box center [120, 63] width 15 height 4
click at [296, 190] on span "Confirm" at bounding box center [290, 188] width 14 height 4
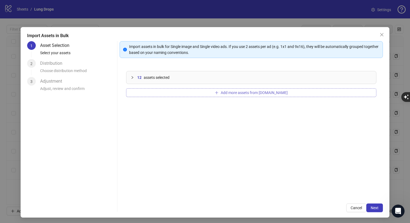
click at [203, 94] on button "Add more assets from Frame.io" at bounding box center [251, 93] width 251 height 9
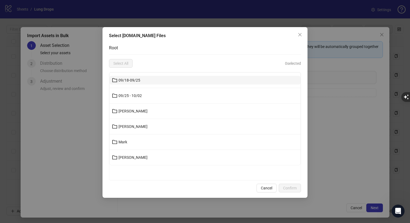
click at [129, 80] on span "09/18-09/25" at bounding box center [130, 80] width 22 height 4
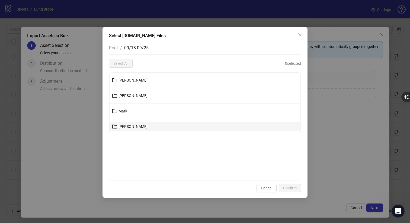
click at [124, 129] on span "Uriel" at bounding box center [133, 127] width 29 height 4
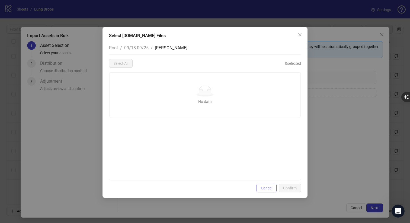
click at [267, 186] on span "Cancel" at bounding box center [266, 188] width 11 height 4
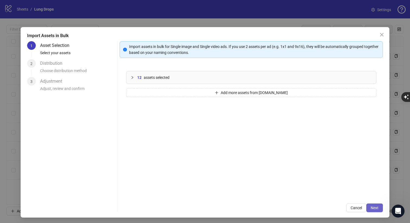
click at [375, 207] on span "Next" at bounding box center [375, 208] width 8 height 4
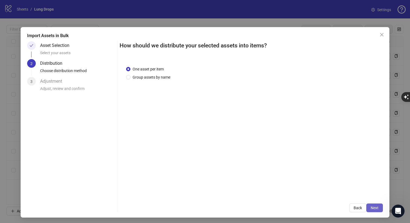
click at [373, 207] on span "Next" at bounding box center [375, 208] width 8 height 4
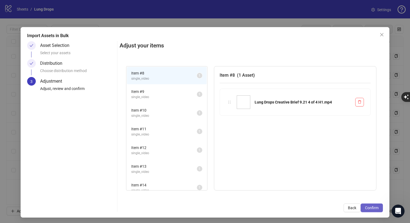
click at [373, 207] on span "Confirm" at bounding box center [372, 208] width 14 height 4
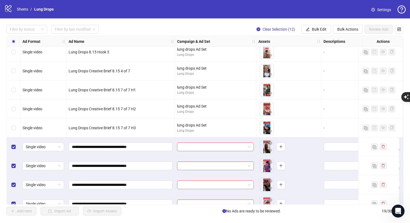
scroll to position [71, 0]
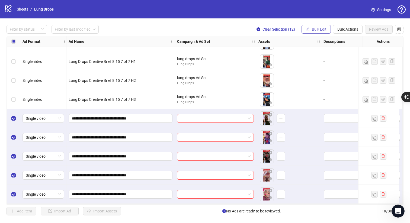
click at [313, 28] on span "Bulk Edit" at bounding box center [319, 29] width 15 height 4
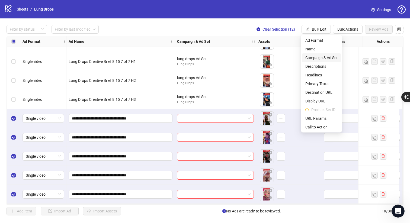
click at [311, 55] on li "Campaign & Ad Set" at bounding box center [321, 57] width 39 height 9
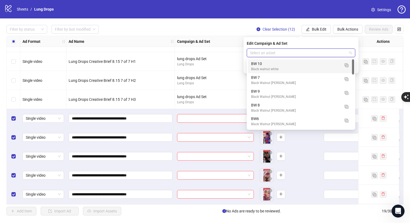
click at [289, 52] on input "search" at bounding box center [298, 53] width 97 height 8
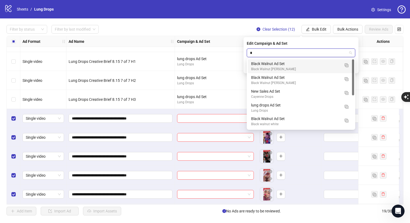
type input "**"
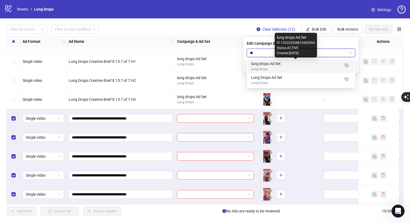
click at [264, 66] on div "lung drops Ad Set" at bounding box center [295, 64] width 89 height 6
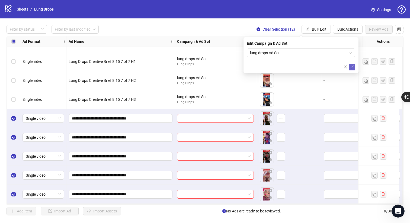
click at [351, 64] on button "submit" at bounding box center [352, 67] width 7 height 7
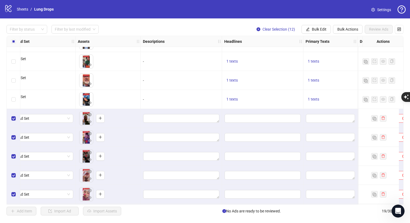
scroll to position [71, 185]
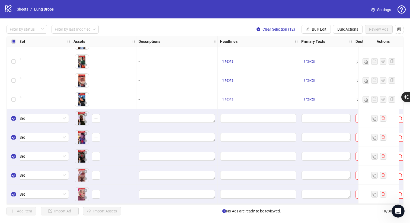
click at [229, 100] on span "1 texts" at bounding box center [227, 99] width 11 height 4
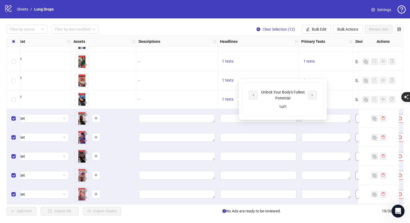
click at [263, 91] on div "Unlock Your Body's Fullest Potential" at bounding box center [283, 95] width 45 height 12
copy div "Unlock Your Body's Fullest Potential"
click at [319, 29] on span "Bulk Edit" at bounding box center [319, 29] width 15 height 4
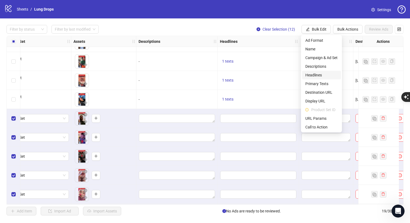
click at [318, 72] on span "Headlines" at bounding box center [322, 75] width 32 height 6
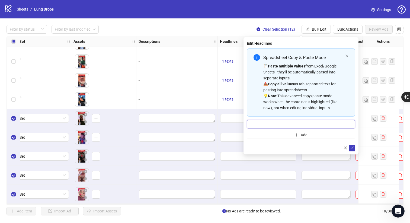
click at [340, 125] on input "Multi-input container - paste or copy values" at bounding box center [301, 124] width 109 height 9
paste input "**********"
type input "**********"
click at [353, 150] on span "submit" at bounding box center [352, 148] width 4 height 4
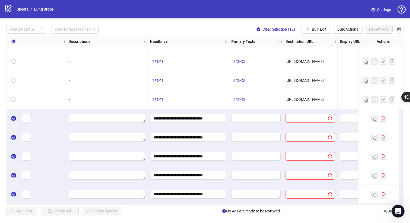
scroll to position [71, 260]
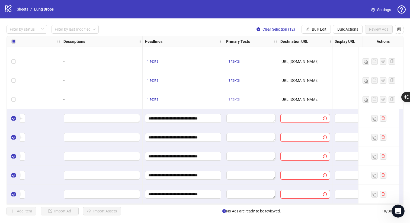
click at [236, 100] on span "1 texts" at bounding box center [234, 99] width 11 height 4
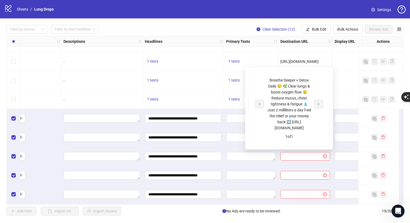
click at [267, 80] on div "Breathe Deeper + Detox Daily 😮‍💨 🌿 Clear lungs & boost oxygen flow 😮‍💨 Reduce m…" at bounding box center [289, 104] width 45 height 54
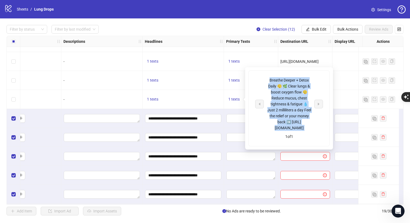
click at [267, 80] on div "Breathe Deeper + Detox Daily 😮‍💨 🌿 Clear lungs & boost oxygen flow 😮‍💨 Reduce m…" at bounding box center [289, 104] width 45 height 54
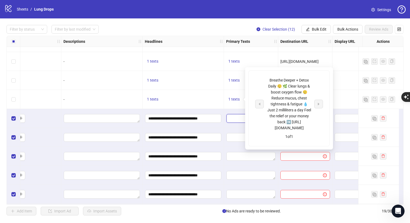
click at [237, 119] on textarea "Edit values" at bounding box center [251, 118] width 49 height 9
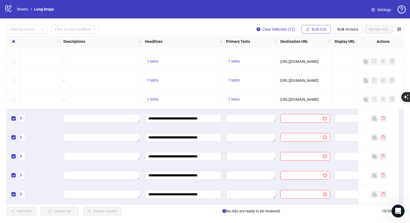
click at [323, 28] on span "Bulk Edit" at bounding box center [319, 29] width 15 height 4
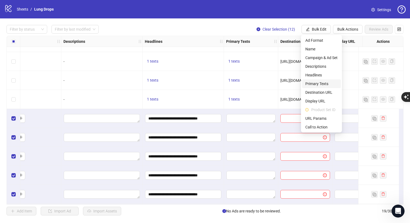
click at [314, 83] on span "Primary Texts" at bounding box center [322, 84] width 32 height 6
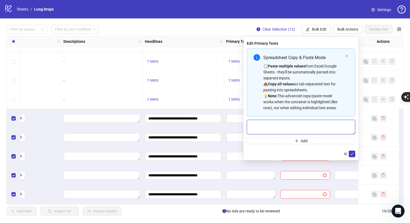
click at [280, 124] on textarea "Multi-text input container - paste or copy values" at bounding box center [301, 127] width 109 height 15
paste textarea "**********"
type textarea "**********"
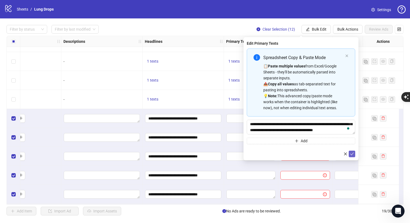
click at [353, 154] on icon "check" at bounding box center [352, 154] width 4 height 4
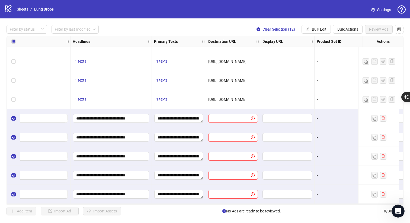
scroll to position [71, 335]
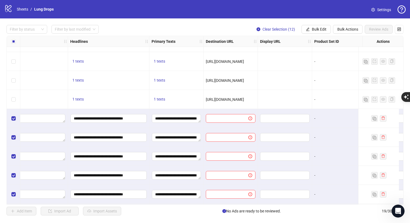
click at [229, 99] on span "https://tryallpure.com/products/lungdrops?selling_plan=4604952676&variant=46255…" at bounding box center [225, 99] width 38 height 4
click at [310, 29] on button "Bulk Edit" at bounding box center [316, 29] width 29 height 9
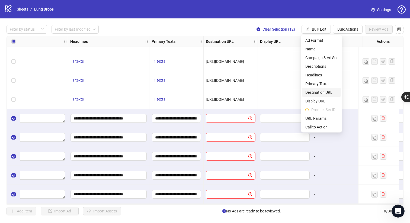
click at [318, 90] on span "Destination URL" at bounding box center [322, 93] width 32 height 6
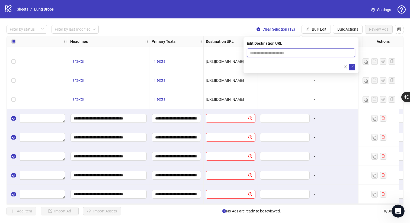
click at [303, 53] on input "text" at bounding box center [299, 53] width 98 height 6
paste input "**********"
type input "**********"
click at [353, 65] on icon "check" at bounding box center [352, 67] width 4 height 4
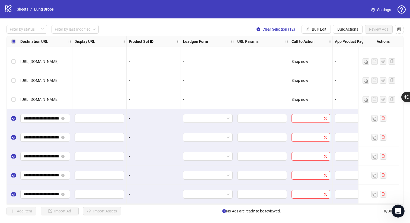
scroll to position [71, 549]
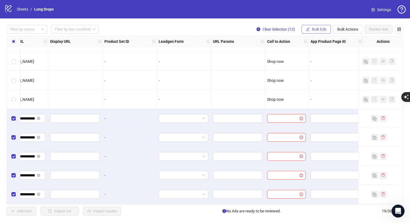
click at [323, 29] on span "Bulk Edit" at bounding box center [319, 29] width 15 height 4
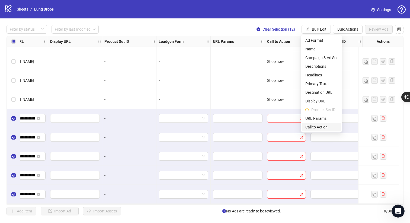
click at [320, 124] on li "Call to Action" at bounding box center [321, 127] width 39 height 9
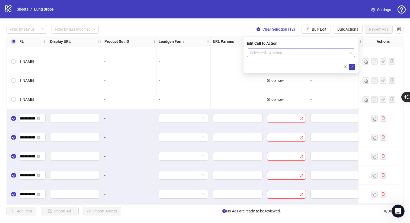
click at [351, 53] on span at bounding box center [301, 53] width 102 height 8
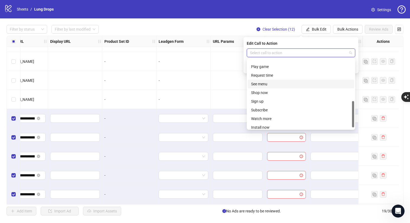
scroll to position [110, 0]
click at [264, 84] on div "Shop now" at bounding box center [301, 84] width 100 height 6
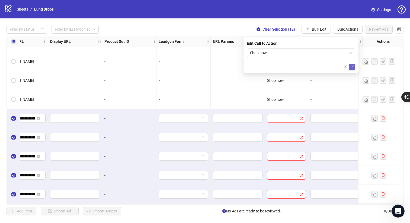
click at [352, 67] on icon "check" at bounding box center [353, 67] width 4 height 3
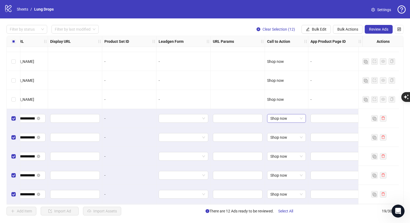
scroll to position [206, 549]
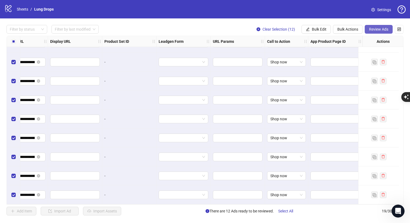
click at [376, 26] on button "Review Ads" at bounding box center [379, 29] width 28 height 9
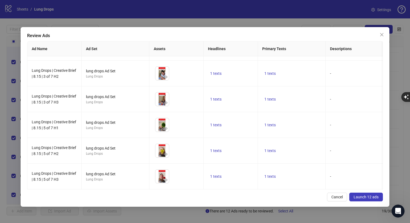
scroll to position [0, 0]
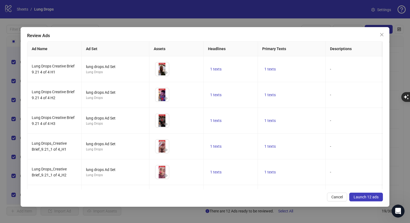
click at [362, 196] on span "Launch 12 ads" at bounding box center [366, 197] width 25 height 4
